Goal: Information Seeking & Learning: Learn about a topic

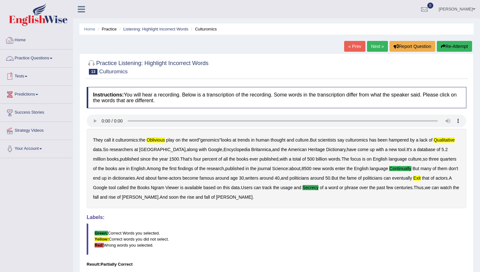
click at [41, 56] on link "Practice Questions" at bounding box center [36, 58] width 72 height 16
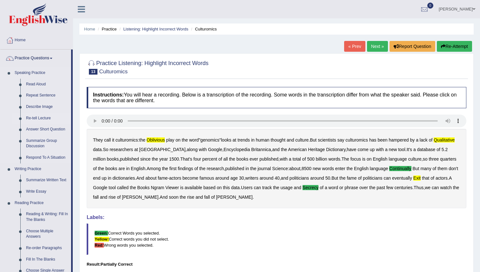
click at [40, 119] on link "Re-tell Lecture" at bounding box center [47, 118] width 48 height 11
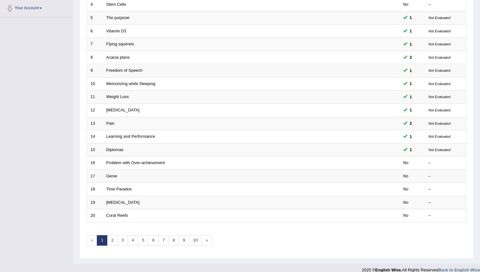
scroll to position [148, 0]
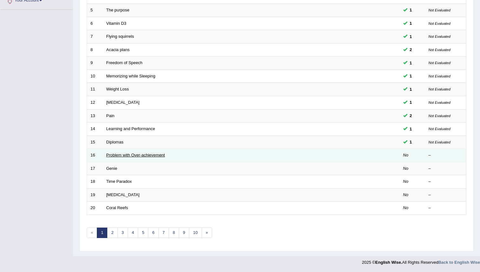
click at [120, 156] on link "Problem with Over-achievement" at bounding box center [135, 155] width 59 height 5
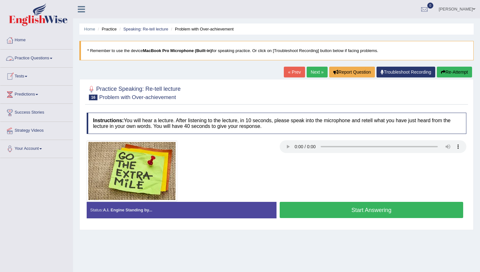
click at [45, 58] on link "Practice Questions" at bounding box center [36, 58] width 72 height 16
